Goal: Find specific page/section: Find specific page/section

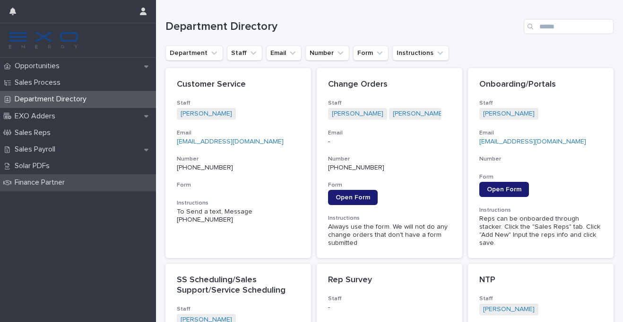
click at [53, 182] on p "Finance Partner" at bounding box center [41, 182] width 61 height 9
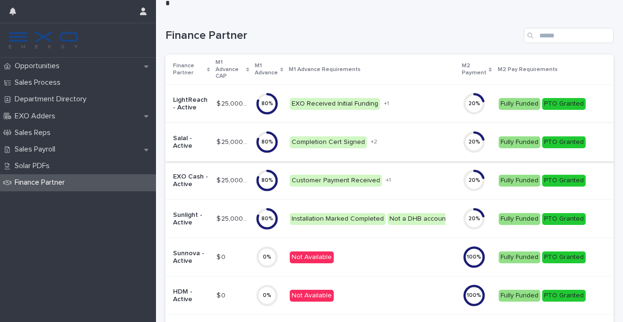
scroll to position [81, 0]
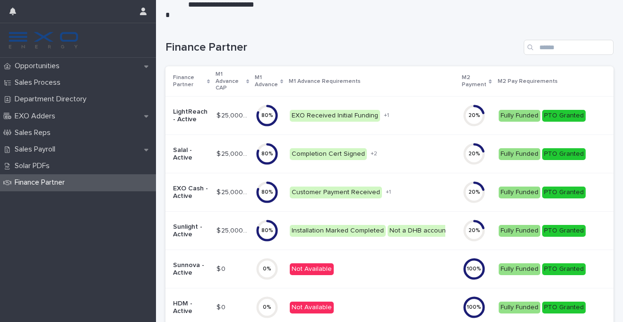
click at [183, 151] on p "Salal - Active" at bounding box center [191, 154] width 36 height 16
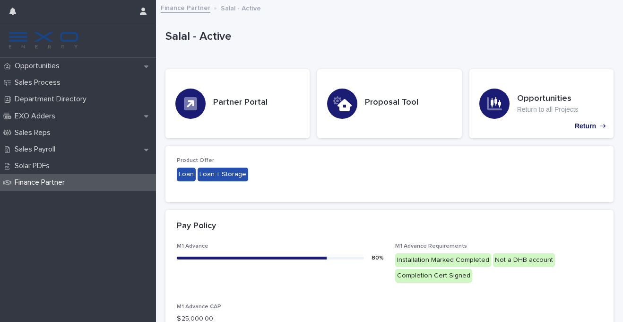
click at [191, 105] on icon at bounding box center [190, 103] width 13 height 13
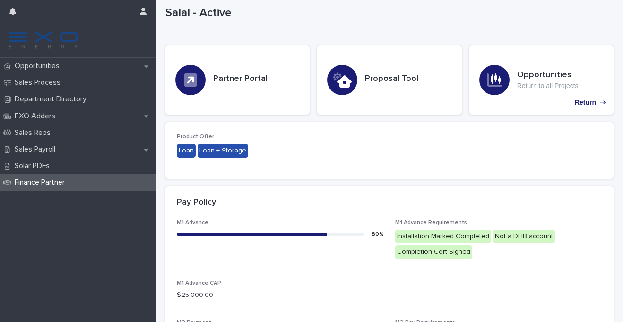
scroll to position [23, 0]
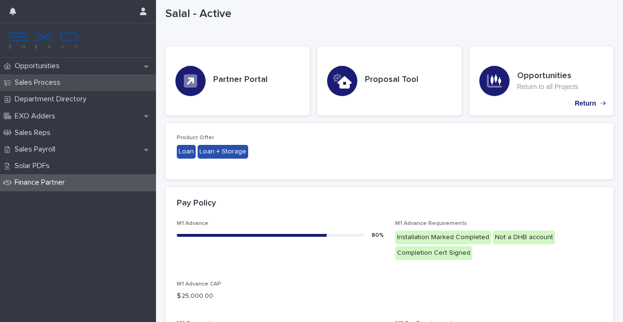
click at [50, 83] on p "Sales Process" at bounding box center [39, 82] width 57 height 9
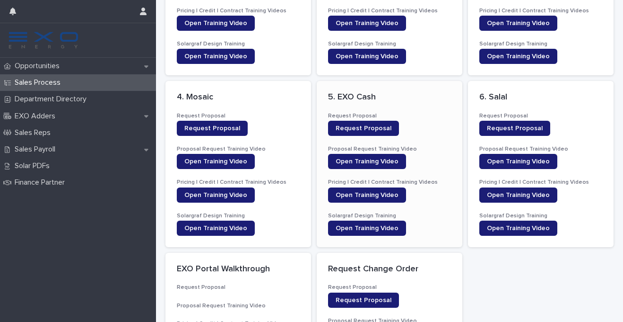
scroll to position [134, 0]
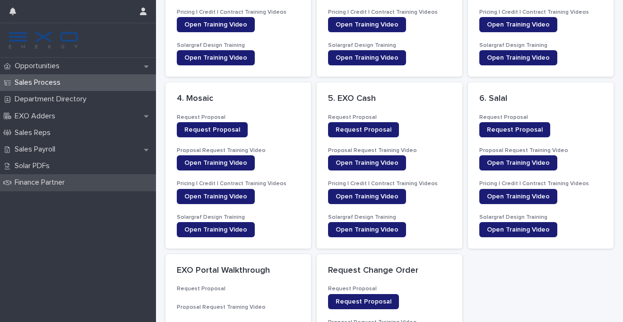
click at [50, 182] on p "Finance Partner" at bounding box center [41, 182] width 61 height 9
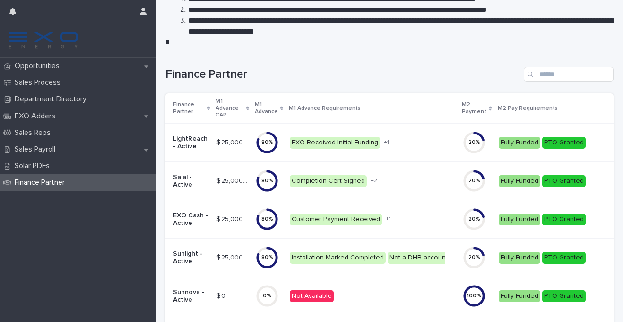
click at [177, 178] on p "Salal - Active" at bounding box center [191, 181] width 36 height 16
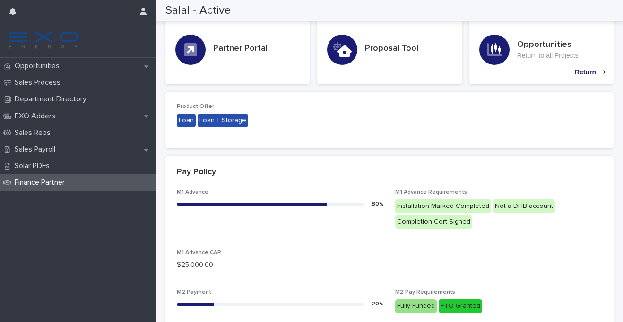
scroll to position [42, 0]
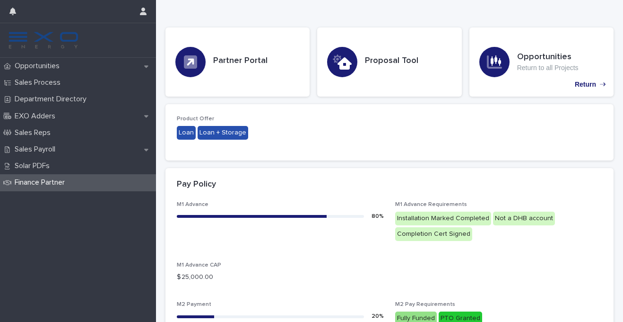
click at [253, 56] on h3 "Partner Portal" at bounding box center [240, 61] width 54 height 10
click at [398, 58] on h3 "Proposal Tool" at bounding box center [391, 61] width 53 height 10
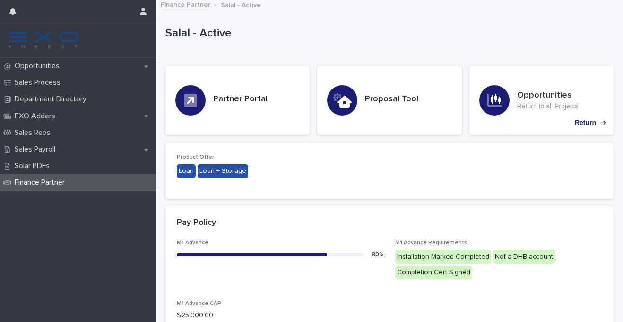
scroll to position [0, 0]
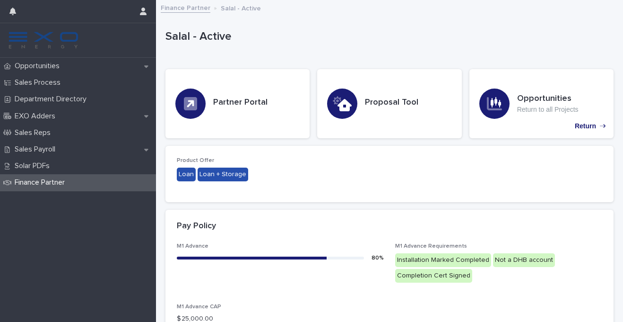
click at [219, 111] on div "Partner Portal" at bounding box center [237, 103] width 144 height 69
click at [202, 109] on div at bounding box center [190, 103] width 30 height 30
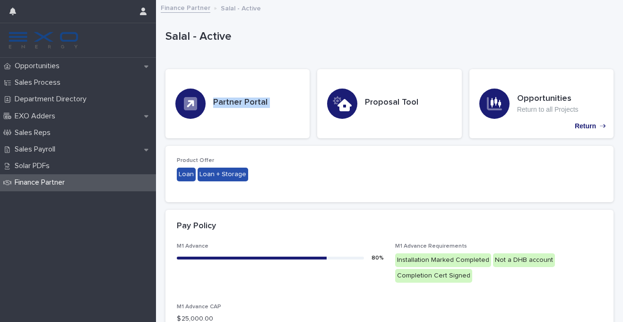
click at [220, 110] on div "Partner Portal" at bounding box center [237, 103] width 144 height 69
